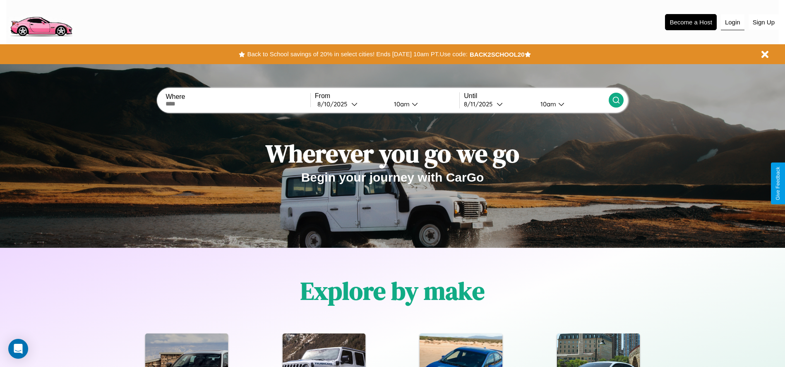
click at [733, 22] on button "Login" at bounding box center [733, 22] width 24 height 16
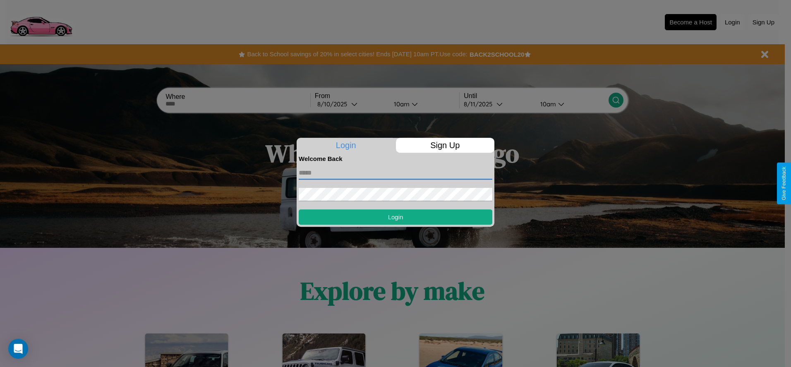
click at [396, 173] on input "text" at bounding box center [396, 172] width 194 height 13
type input "**********"
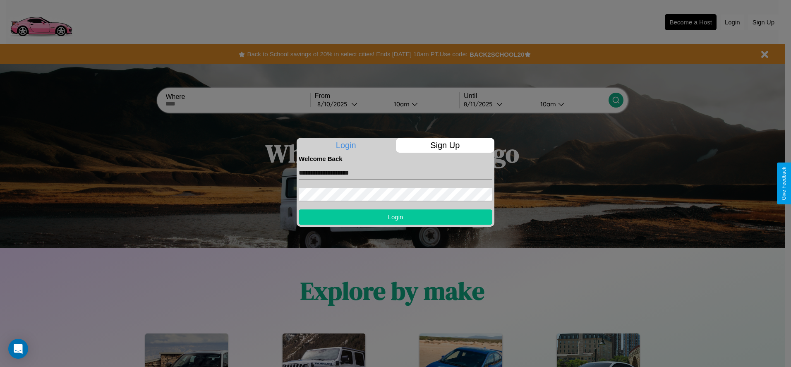
click at [396, 217] on button "Login" at bounding box center [396, 216] width 194 height 15
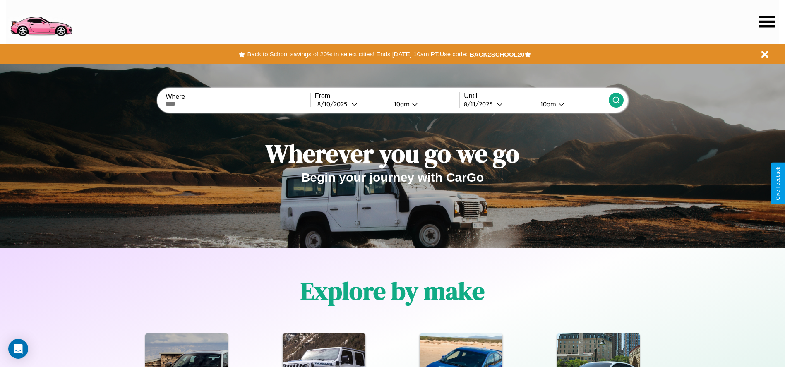
click at [767, 22] on icon at bounding box center [767, 22] width 16 height 12
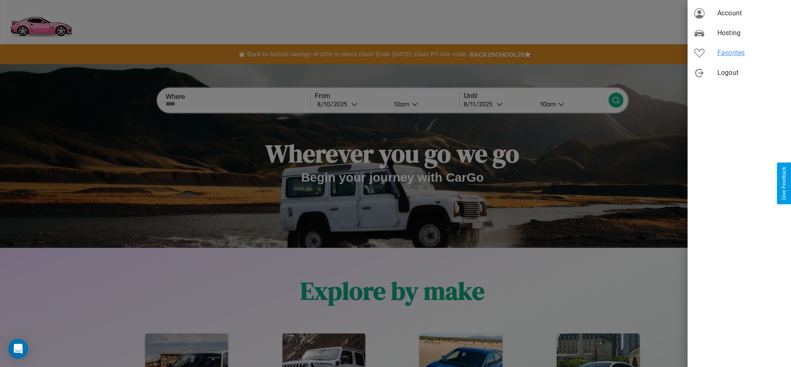
click at [740, 53] on span "Favorites" at bounding box center [751, 53] width 67 height 10
